Goal: Task Accomplishment & Management: Use online tool/utility

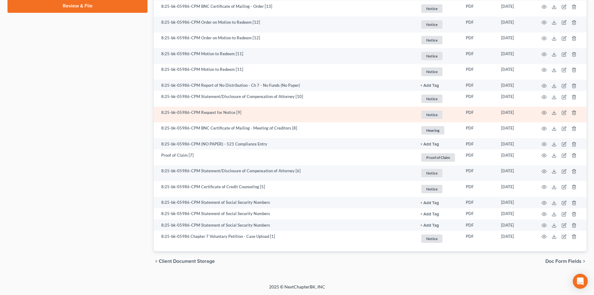
scroll to position [362, 0]
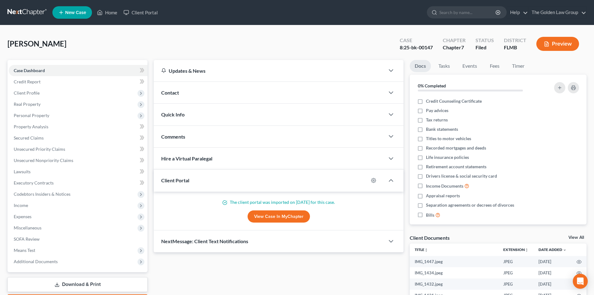
click at [22, 11] on link at bounding box center [27, 12] width 40 height 11
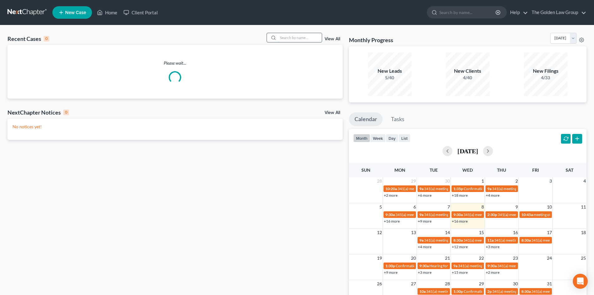
click at [285, 39] on input "search" at bounding box center [300, 37] width 44 height 9
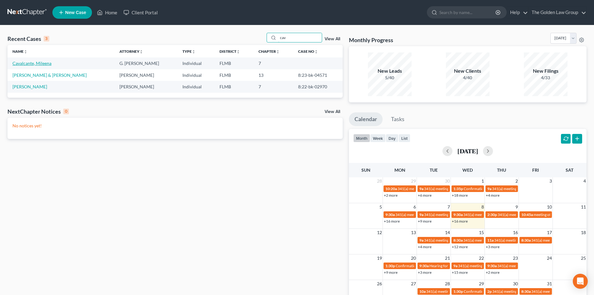
type input "cav"
click at [22, 64] on link "Cavalcante, Mileena" at bounding box center [31, 63] width 39 height 5
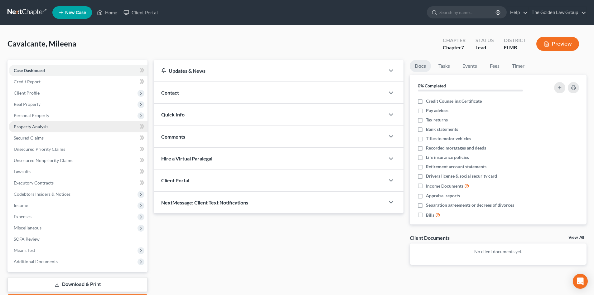
click at [44, 124] on span "Property Analysis" at bounding box center [31, 126] width 35 height 5
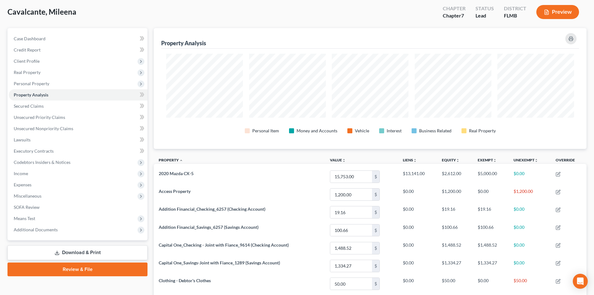
scroll to position [31, 0]
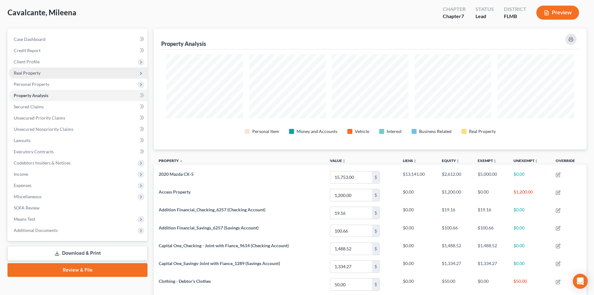
click at [36, 73] on span "Real Property" at bounding box center [27, 72] width 27 height 5
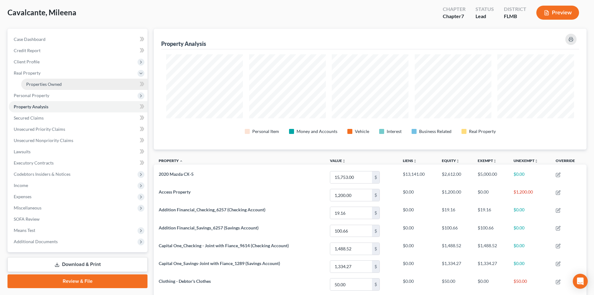
click at [45, 81] on span "Properties Owned" at bounding box center [44, 83] width 36 height 5
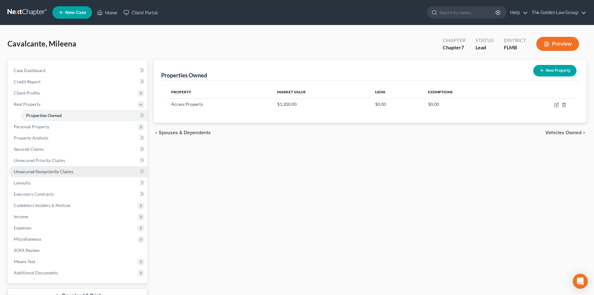
click at [54, 170] on span "Unsecured Nonpriority Claims" at bounding box center [44, 171] width 60 height 5
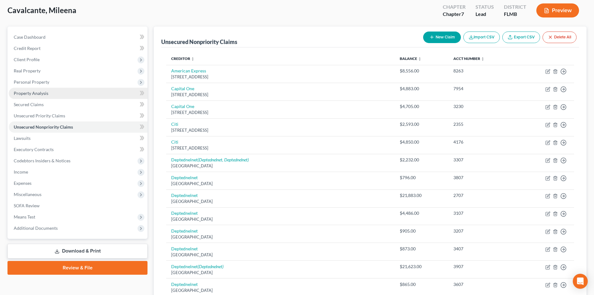
scroll to position [31, 0]
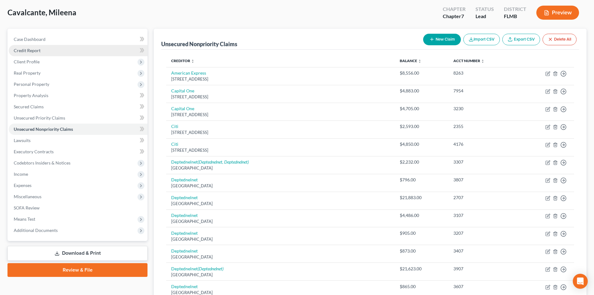
click at [37, 50] on span "Credit Report" at bounding box center [27, 50] width 27 height 5
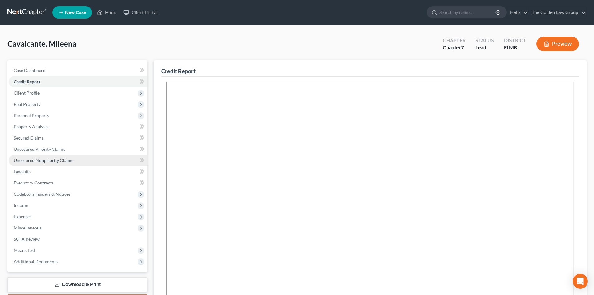
click at [58, 162] on span "Unsecured Nonpriority Claims" at bounding box center [44, 159] width 60 height 5
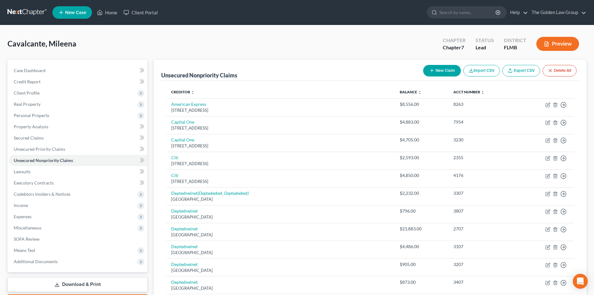
click at [551, 46] on button "Preview" at bounding box center [557, 44] width 43 height 14
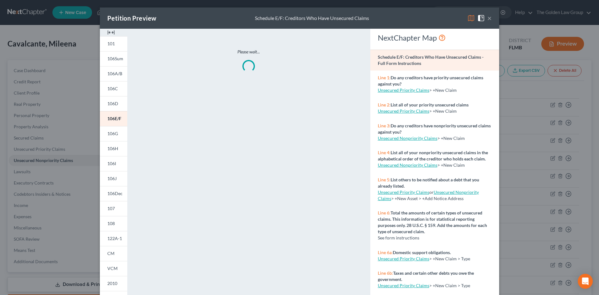
click at [468, 20] on img at bounding box center [470, 17] width 7 height 7
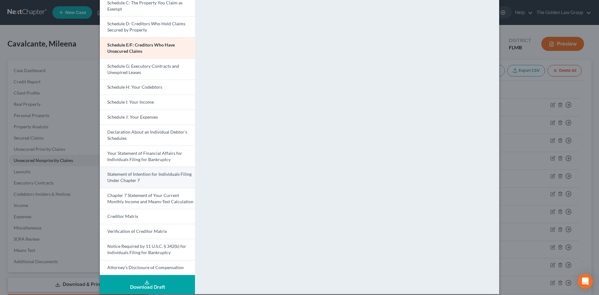
scroll to position [94, 0]
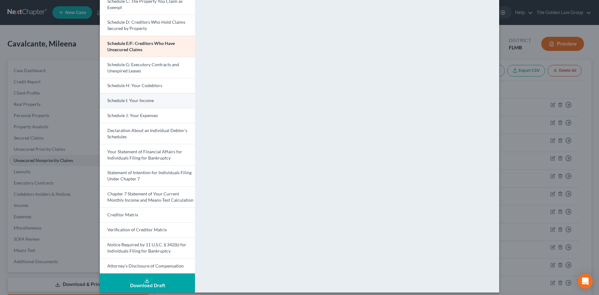
click at [147, 103] on span "Schedule I: Your Income" at bounding box center [130, 100] width 46 height 5
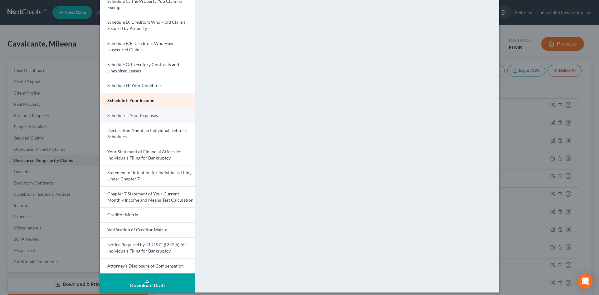
click at [148, 112] on link "Schedule J: Your Expenses" at bounding box center [147, 115] width 95 height 15
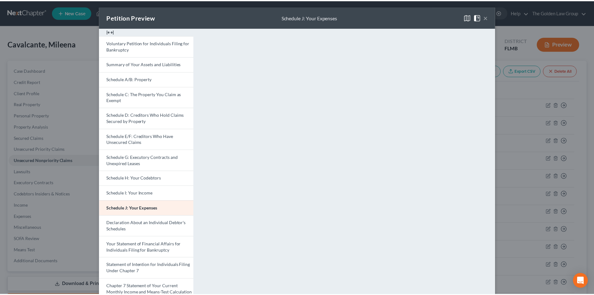
scroll to position [0, 0]
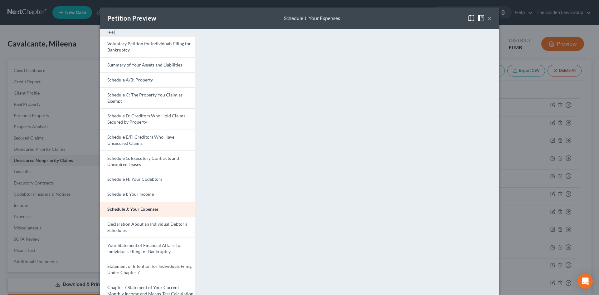
click at [487, 18] on button "×" at bounding box center [489, 17] width 4 height 7
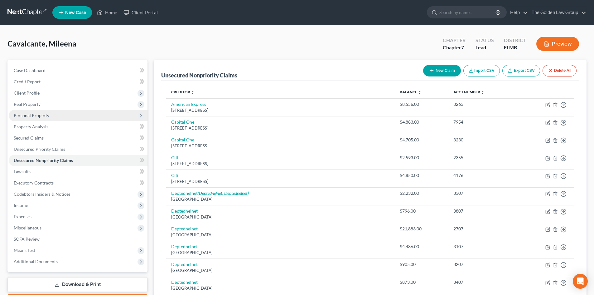
click at [43, 117] on span "Personal Property" at bounding box center [32, 115] width 36 height 5
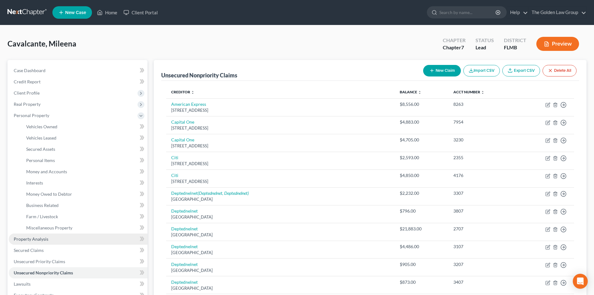
click at [51, 240] on link "Property Analysis" at bounding box center [78, 238] width 139 height 11
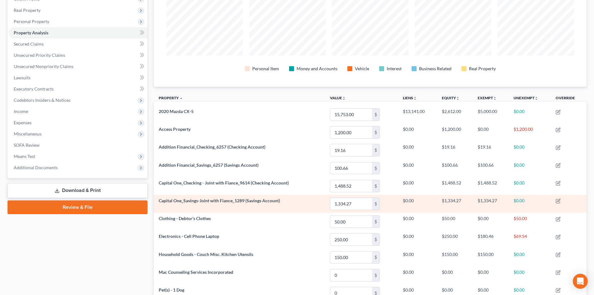
scroll to position [94, 0]
